Goal: Task Accomplishment & Management: Understand process/instructions

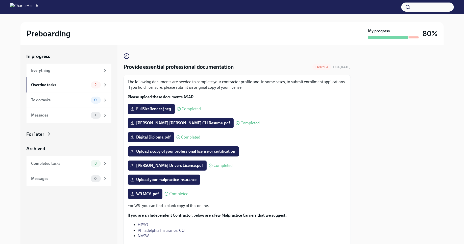
scroll to position [45, 0]
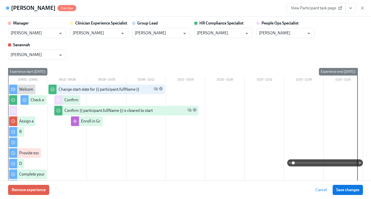
scroll to position [82, 0]
click at [362, 7] on icon "button" at bounding box center [362, 8] width 5 height 5
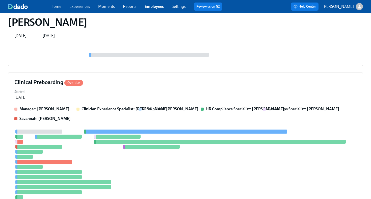
click at [157, 6] on link "Employees" at bounding box center [154, 6] width 19 height 5
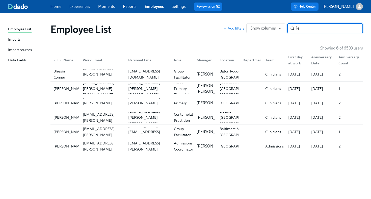
type input "l"
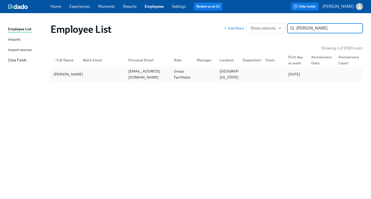
type input "allison lee"
click at [76, 72] on div "Allison Lee" at bounding box center [64, 74] width 27 height 10
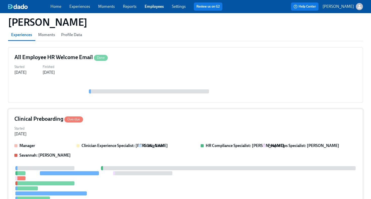
scroll to position [46, 0]
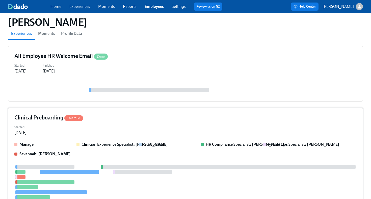
click at [117, 127] on div "Started Sep 22, 2025" at bounding box center [185, 129] width 342 height 12
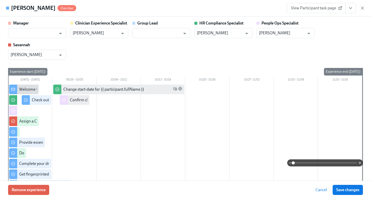
click at [323, 10] on span "View Participant task page" at bounding box center [316, 8] width 50 height 5
click at [361, 8] on icon "button" at bounding box center [362, 8] width 5 height 5
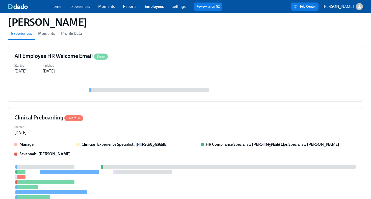
click at [151, 7] on link "Employees" at bounding box center [154, 6] width 19 height 5
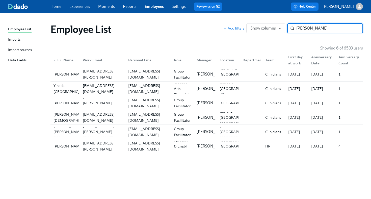
type input "edgar"
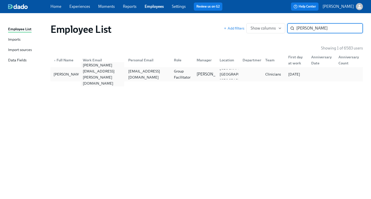
click at [112, 74] on div "edgar.lewis@charliehealth.com" at bounding box center [103, 74] width 44 height 24
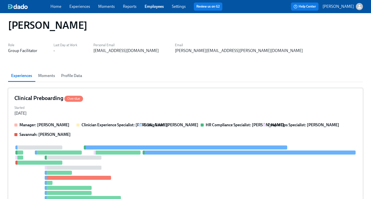
scroll to position [6, 0]
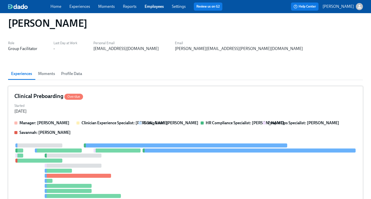
click at [166, 109] on div "Started Sep 12, 2025" at bounding box center [185, 108] width 342 height 12
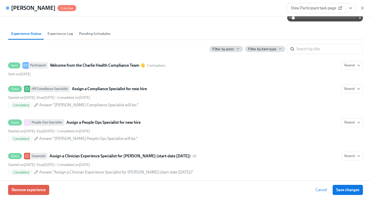
scroll to position [392, 0]
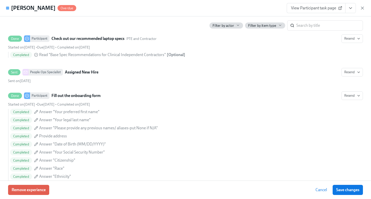
click at [349, 9] on icon "View task page" at bounding box center [350, 8] width 5 height 5
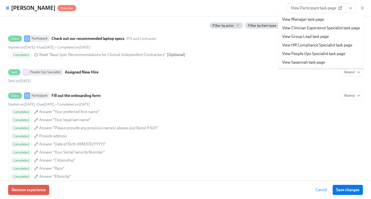
click at [333, 44] on link "View HR Compliance Specialist task page" at bounding box center [317, 45] width 70 height 6
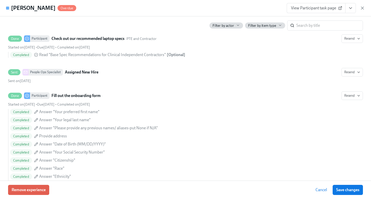
click at [351, 9] on icon "View task page" at bounding box center [350, 8] width 3 height 1
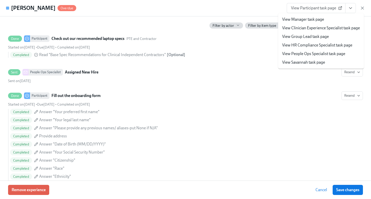
click at [326, 45] on link "View HR Compliance Specialist task page" at bounding box center [317, 45] width 70 height 6
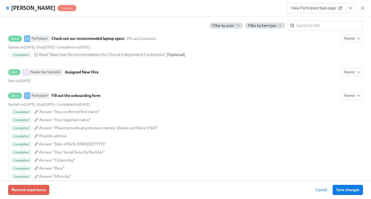
click at [324, 8] on span "View Participant task page" at bounding box center [316, 8] width 50 height 5
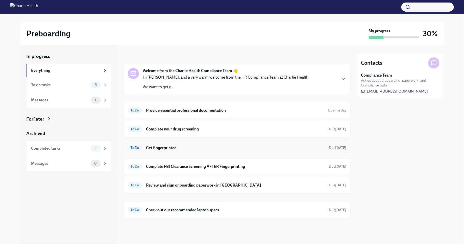
click at [197, 146] on h6 "Get fingerprinted" at bounding box center [235, 148] width 179 height 6
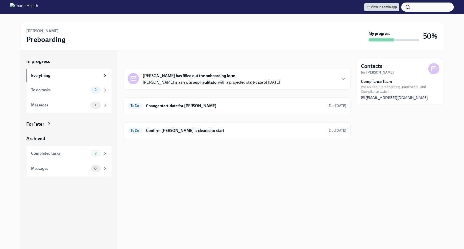
drag, startPoint x: 100, startPoint y: 154, endPoint x: 182, endPoint y: 1, distance: 173.6
click at [74, 156] on div "Completed tasks 2" at bounding box center [69, 153] width 76 height 7
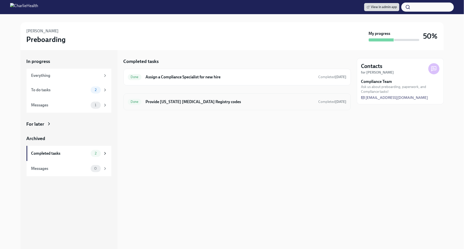
click at [233, 103] on h6 "Provide [US_STATE] [MEDICAL_DATA] Registry codes" at bounding box center [229, 102] width 169 height 6
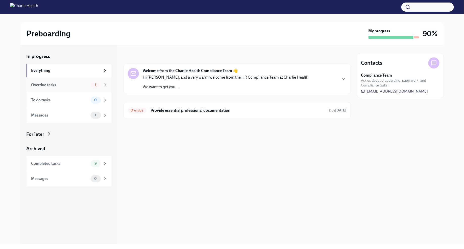
click at [99, 87] on div "1" at bounding box center [99, 84] width 17 height 7
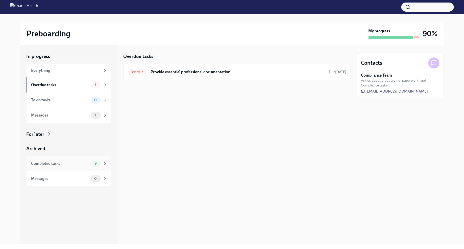
click at [102, 164] on div "9" at bounding box center [99, 163] width 17 height 7
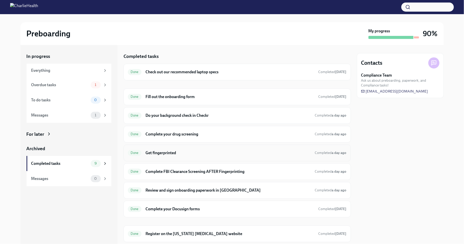
click at [198, 153] on h6 "Get fingerprinted" at bounding box center [227, 153] width 165 height 6
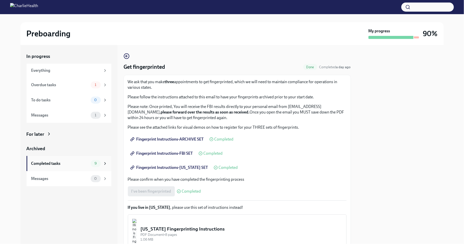
click at [102, 164] on div "9" at bounding box center [99, 163] width 17 height 7
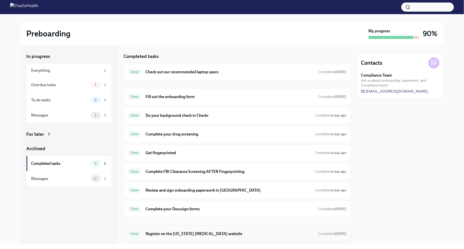
click at [203, 231] on h6 "Register on the [US_STATE] [MEDICAL_DATA] website" at bounding box center [229, 234] width 169 height 6
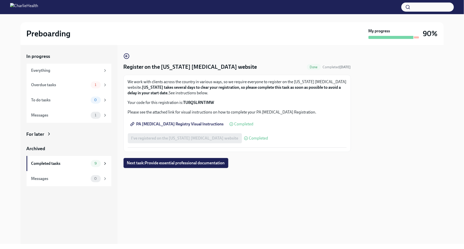
click at [190, 122] on span "PA [MEDICAL_DATA] Registry Visual Instructions" at bounding box center [177, 123] width 92 height 5
